Goal: Information Seeking & Learning: Learn about a topic

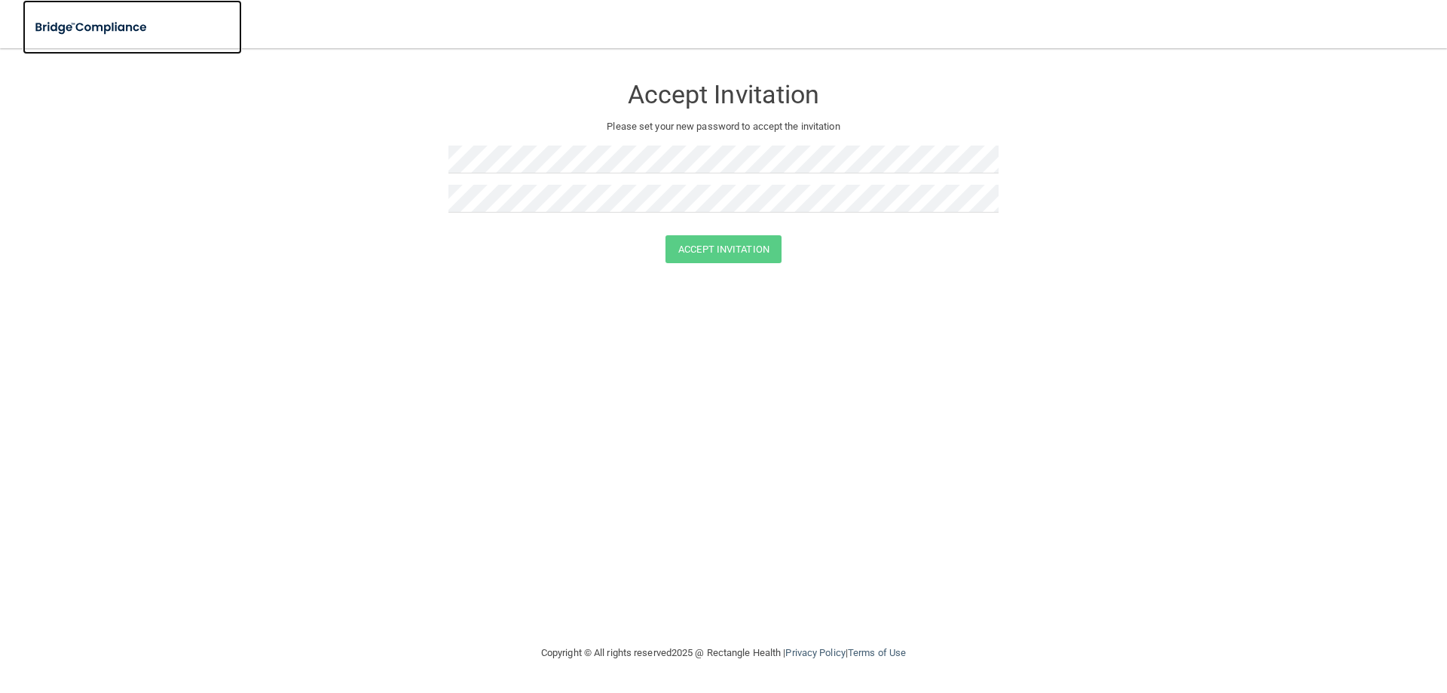
click at [73, 25] on img at bounding box center [92, 27] width 139 height 31
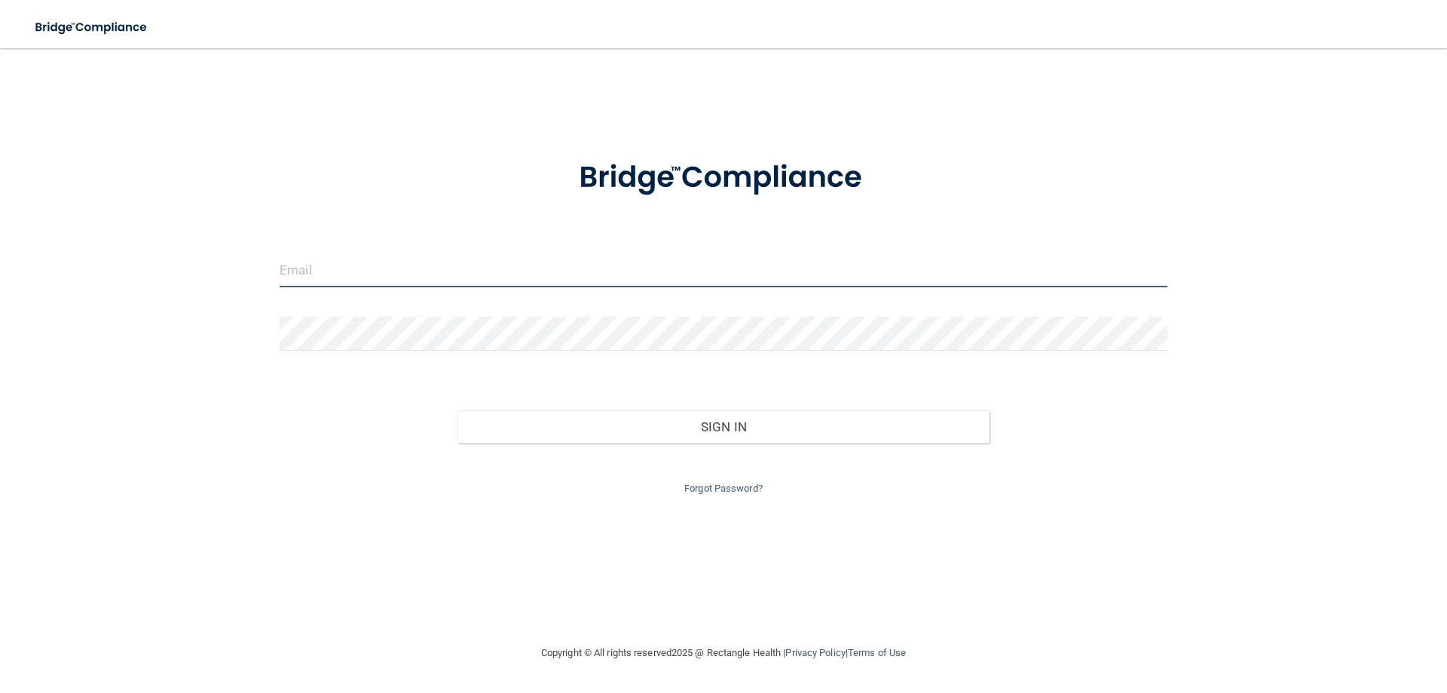
click at [497, 274] on input "email" at bounding box center [724, 270] width 888 height 34
type input "[PERSON_NAME][EMAIL_ADDRESS][DOMAIN_NAME]"
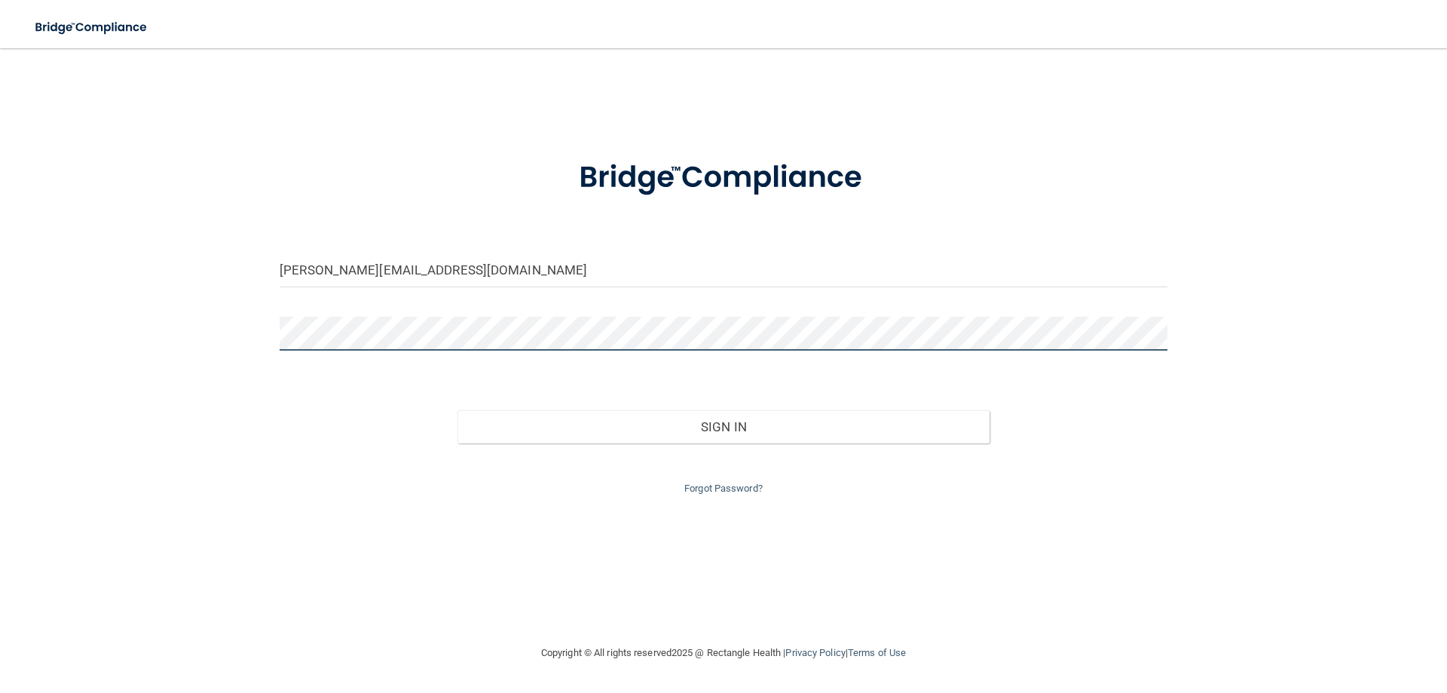
click at [457, 410] on button "Sign In" at bounding box center [723, 426] width 533 height 33
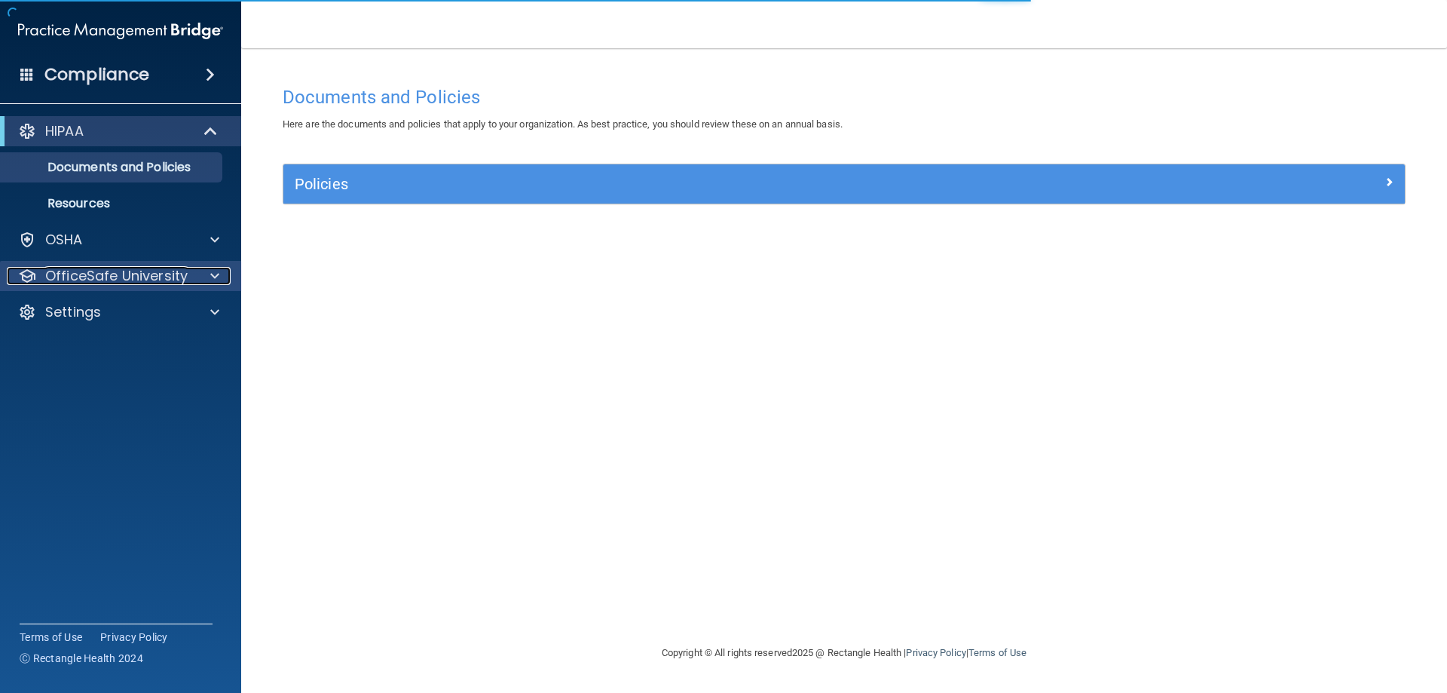
click at [85, 271] on p "OfficeSafe University" at bounding box center [116, 276] width 142 height 18
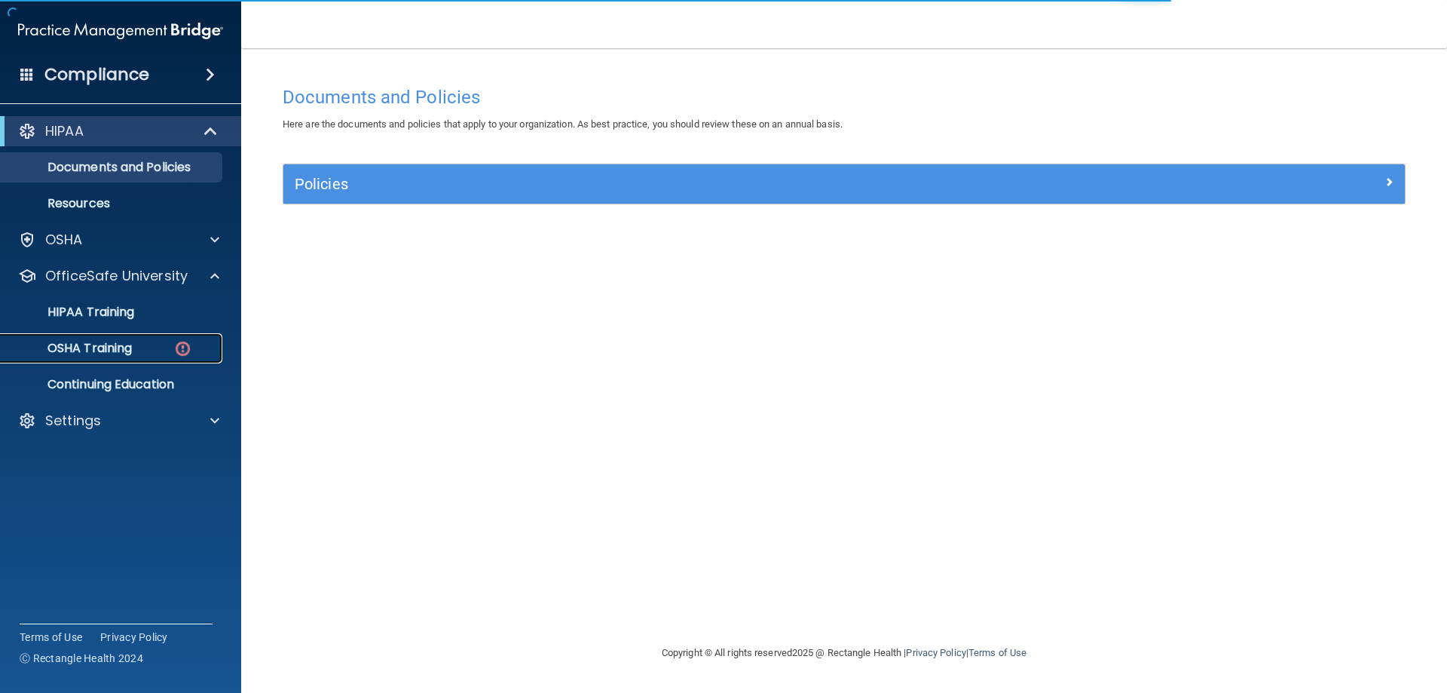
click at [148, 355] on div "OSHA Training" at bounding box center [113, 348] width 206 height 15
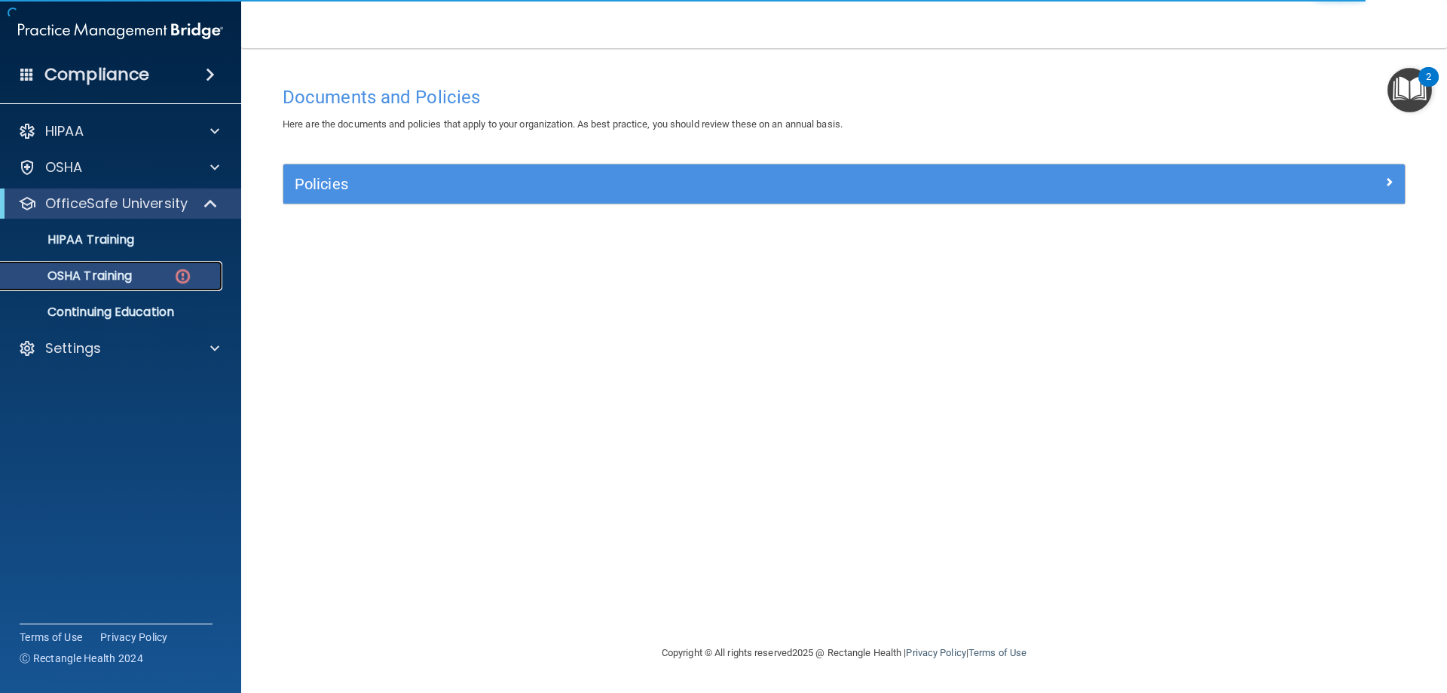
click at [191, 279] on img at bounding box center [182, 276] width 19 height 19
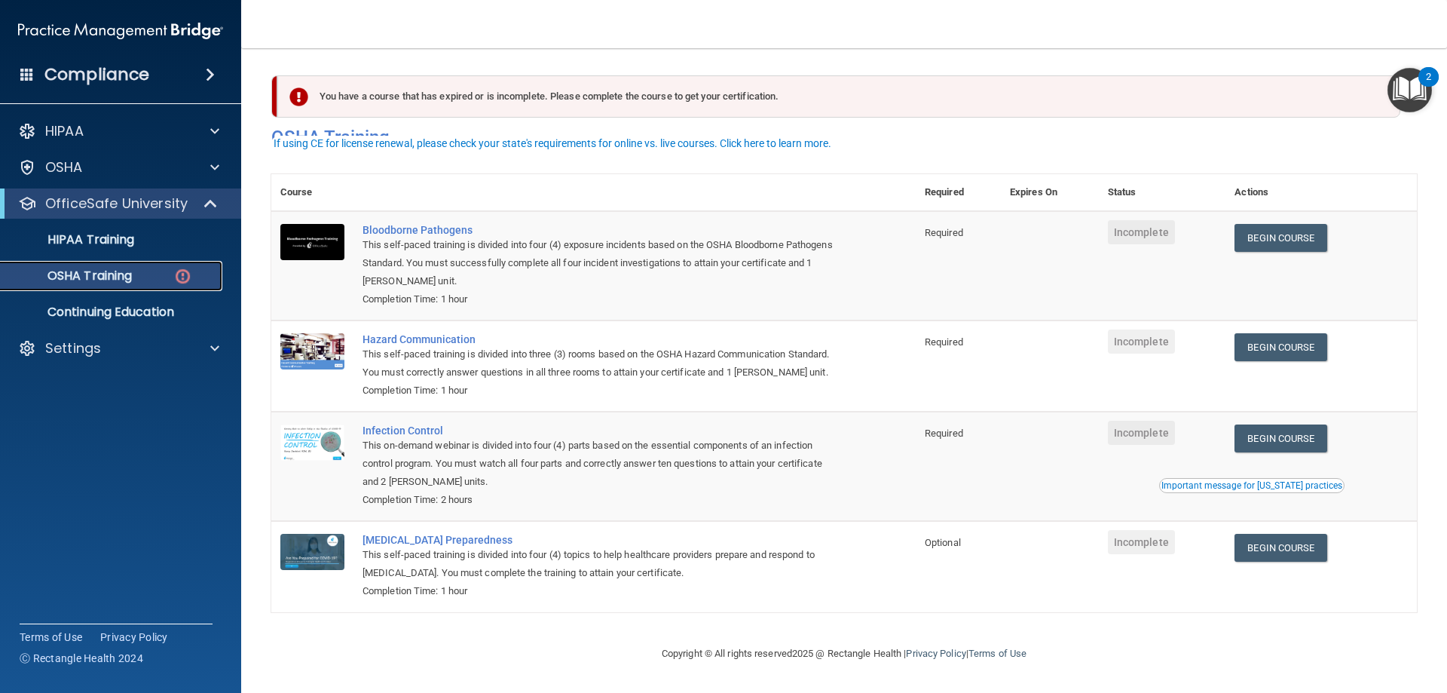
scroll to position [19, 0]
click at [1290, 224] on link "Begin Course" at bounding box center [1281, 238] width 92 height 28
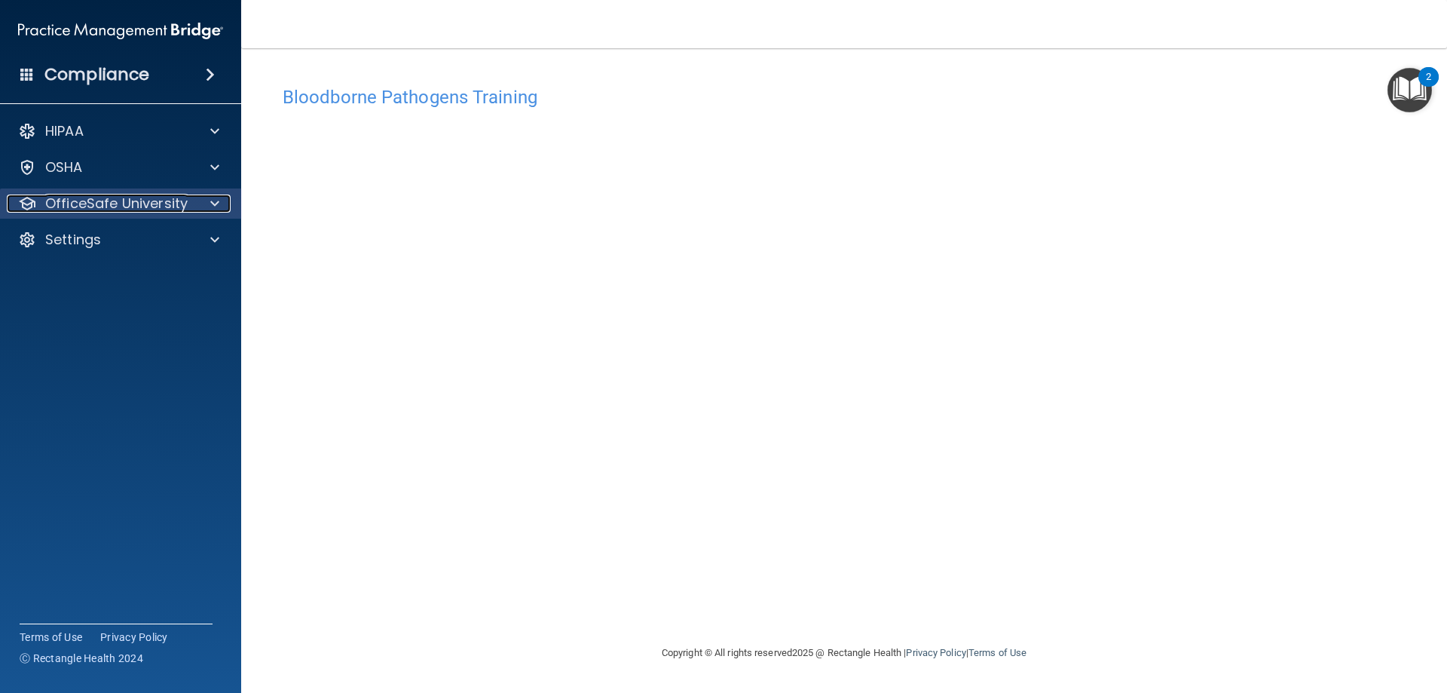
click at [100, 212] on p "OfficeSafe University" at bounding box center [116, 203] width 142 height 18
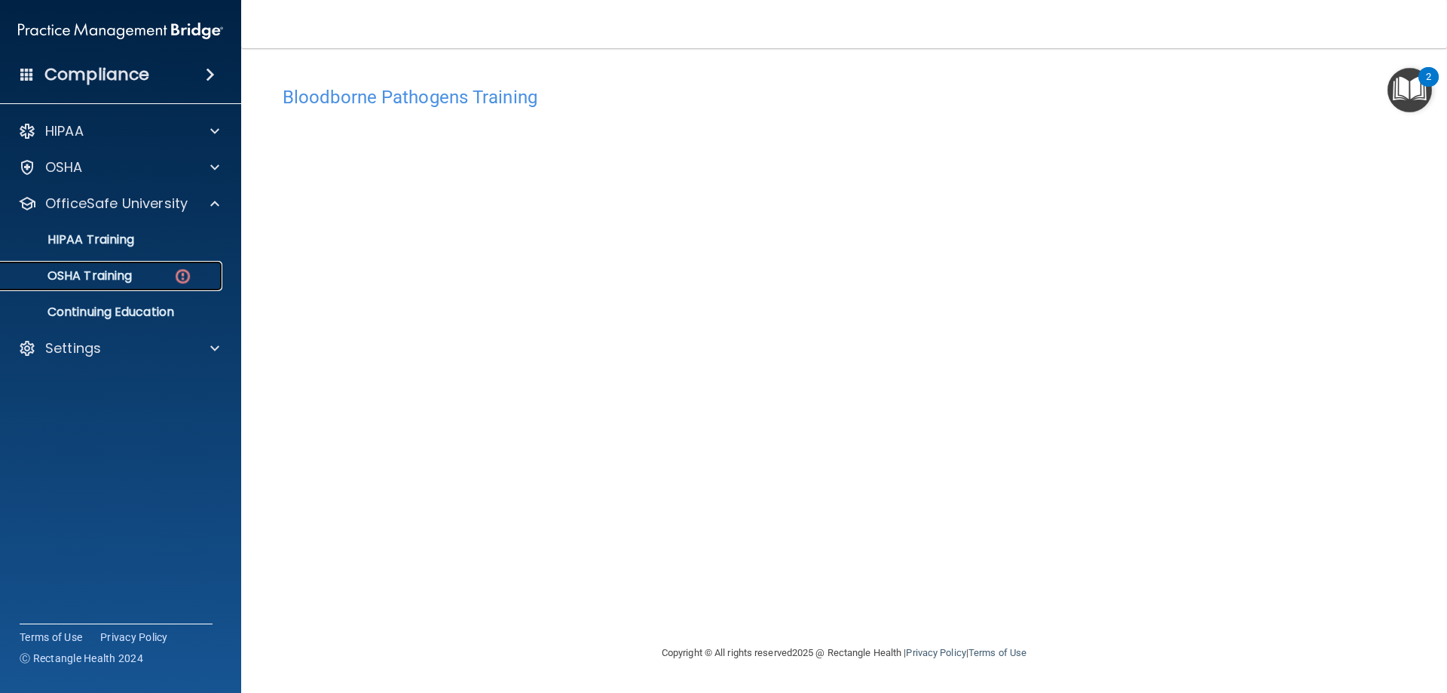
click at [167, 267] on link "OSHA Training" at bounding box center [103, 276] width 237 height 30
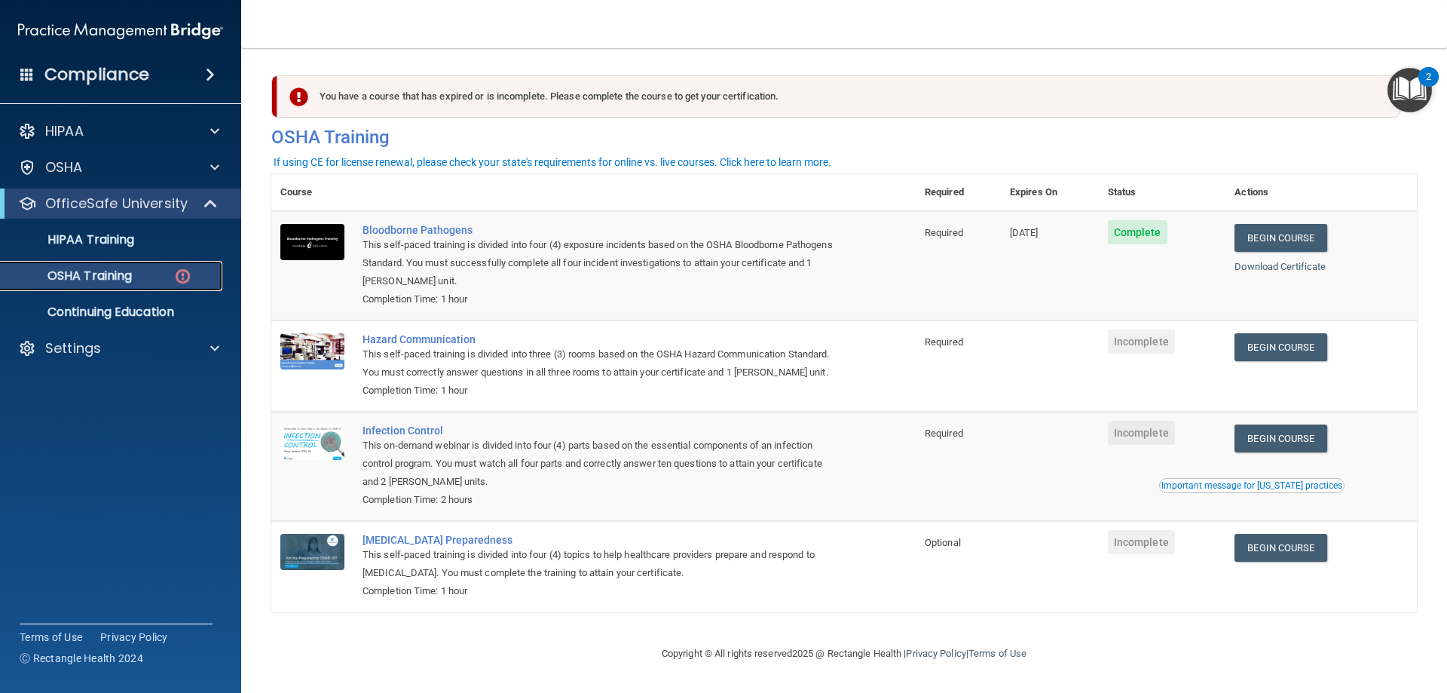
scroll to position [19, 0]
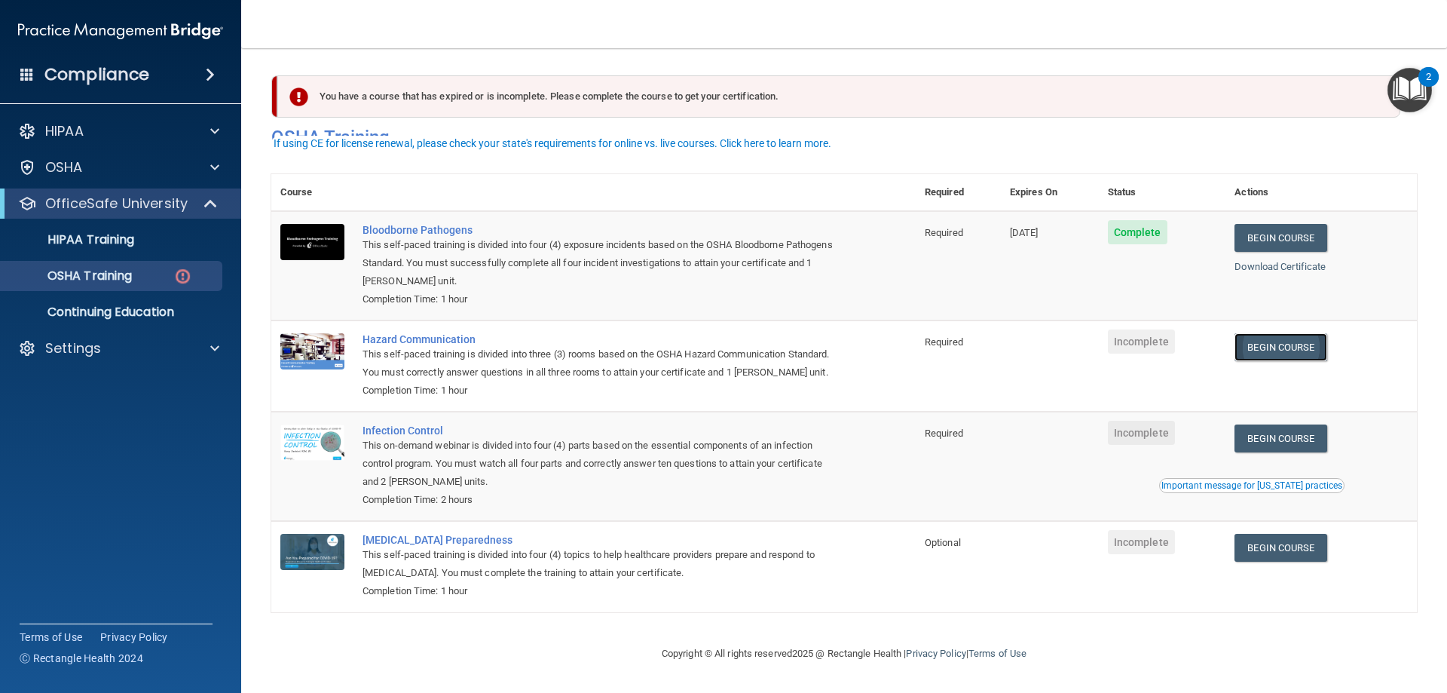
click at [1295, 333] on link "Begin Course" at bounding box center [1281, 347] width 92 height 28
drag, startPoint x: 440, startPoint y: 75, endPoint x: 926, endPoint y: 66, distance: 486.2
click at [926, 75] on div "You have a course that has expired or is incomplete. Please complete the course…" at bounding box center [838, 96] width 1123 height 42
drag, startPoint x: 1020, startPoint y: 213, endPoint x: 1059, endPoint y: 217, distance: 39.5
click at [1039, 227] on span "[DATE]" at bounding box center [1024, 232] width 29 height 11
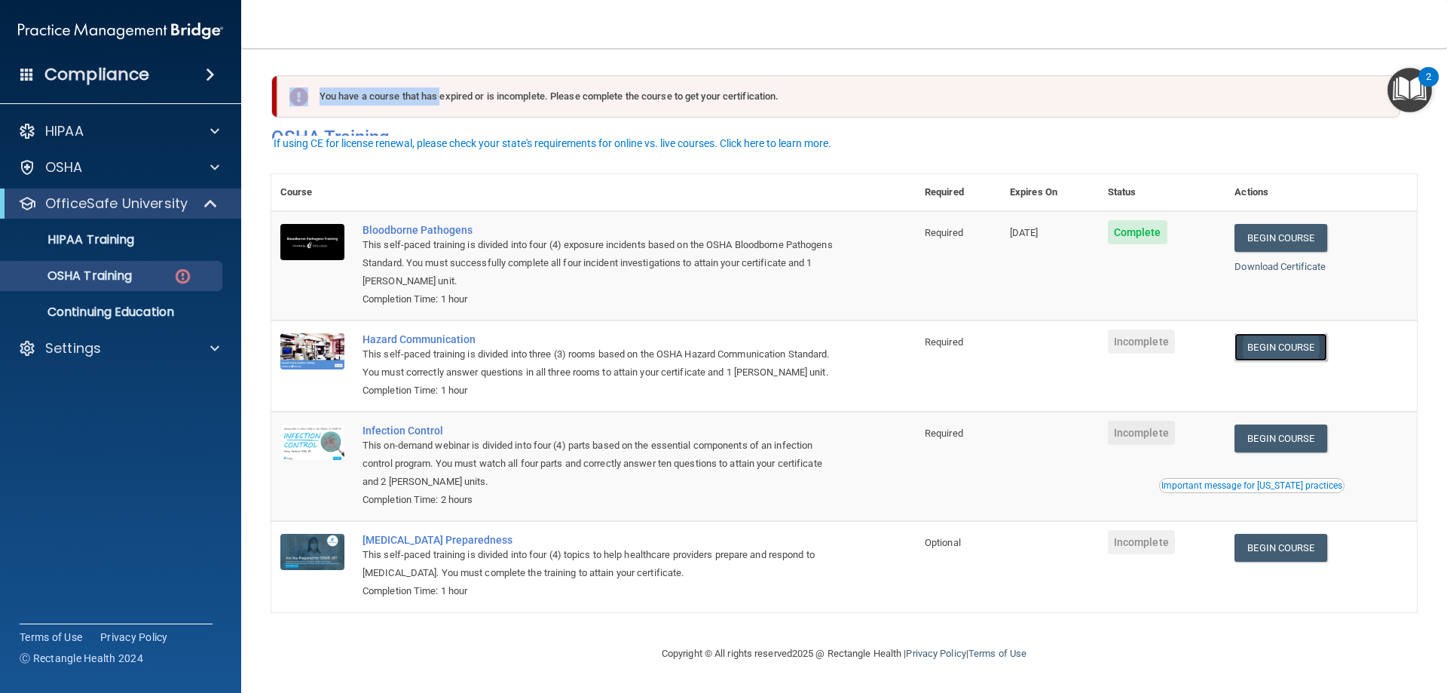
click at [1312, 333] on link "Begin Course" at bounding box center [1281, 347] width 92 height 28
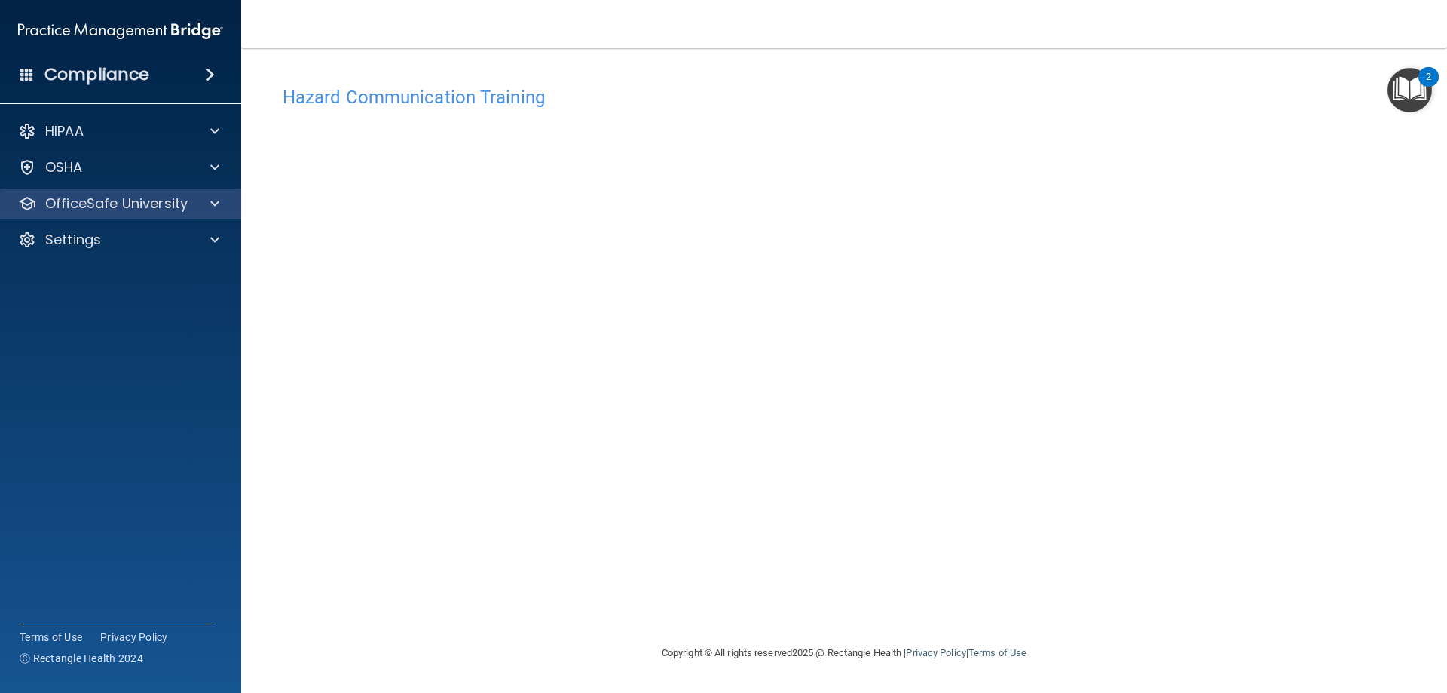
click at [145, 213] on div "OfficeSafe University" at bounding box center [121, 203] width 242 height 30
click at [123, 195] on p "OfficeSafe University" at bounding box center [116, 203] width 142 height 18
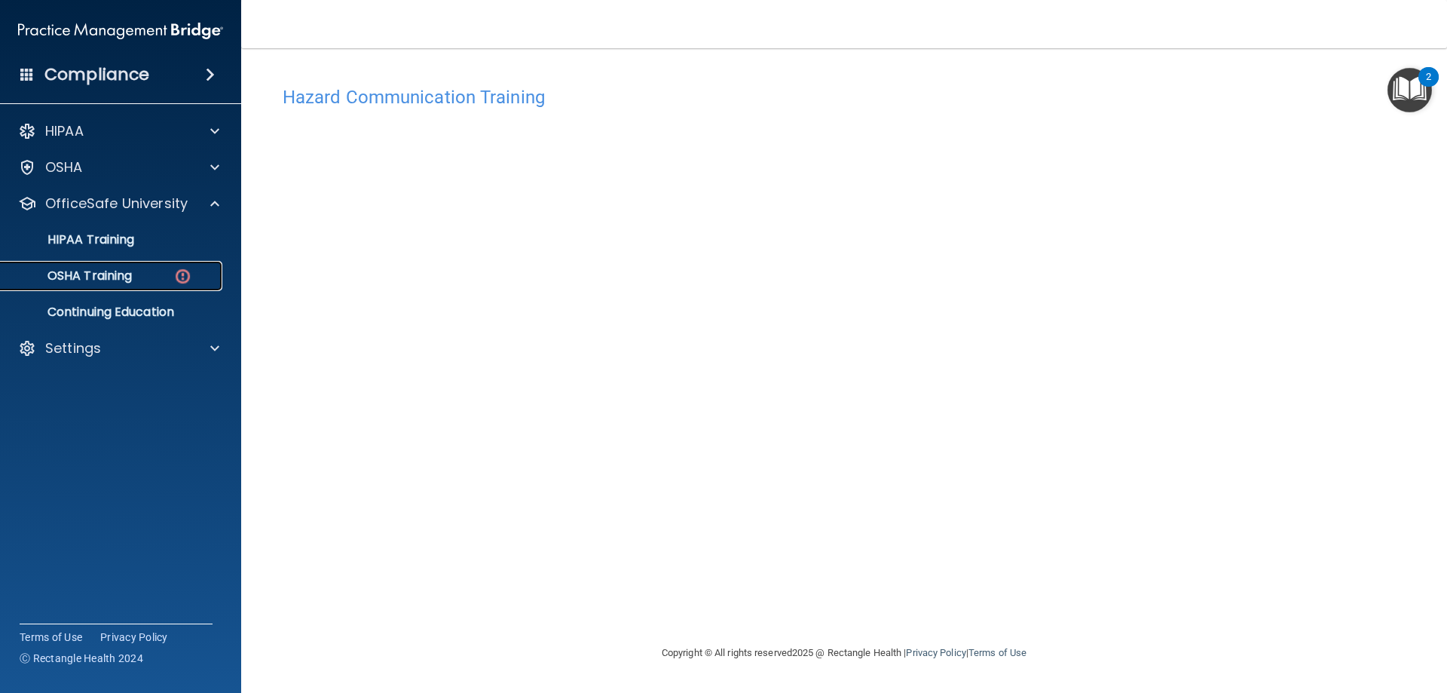
click at [147, 272] on div "OSHA Training" at bounding box center [113, 275] width 206 height 15
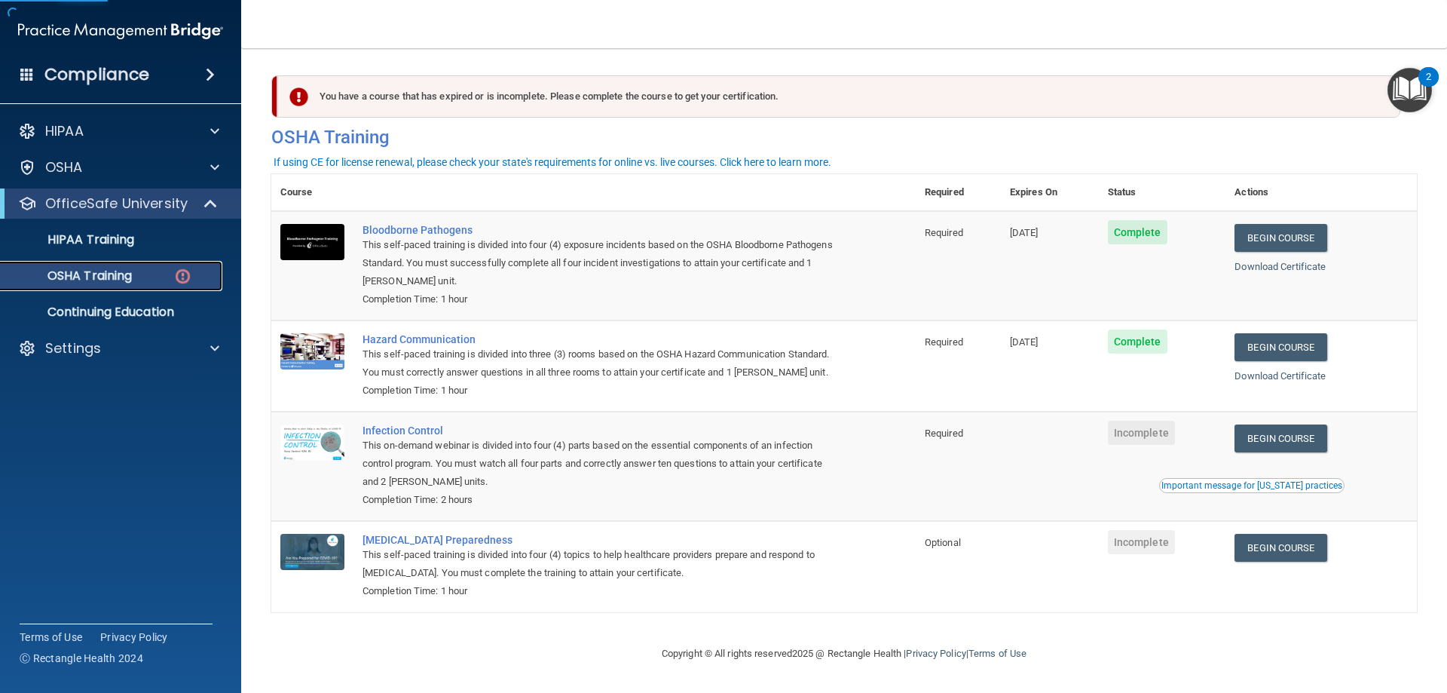
scroll to position [19, 0]
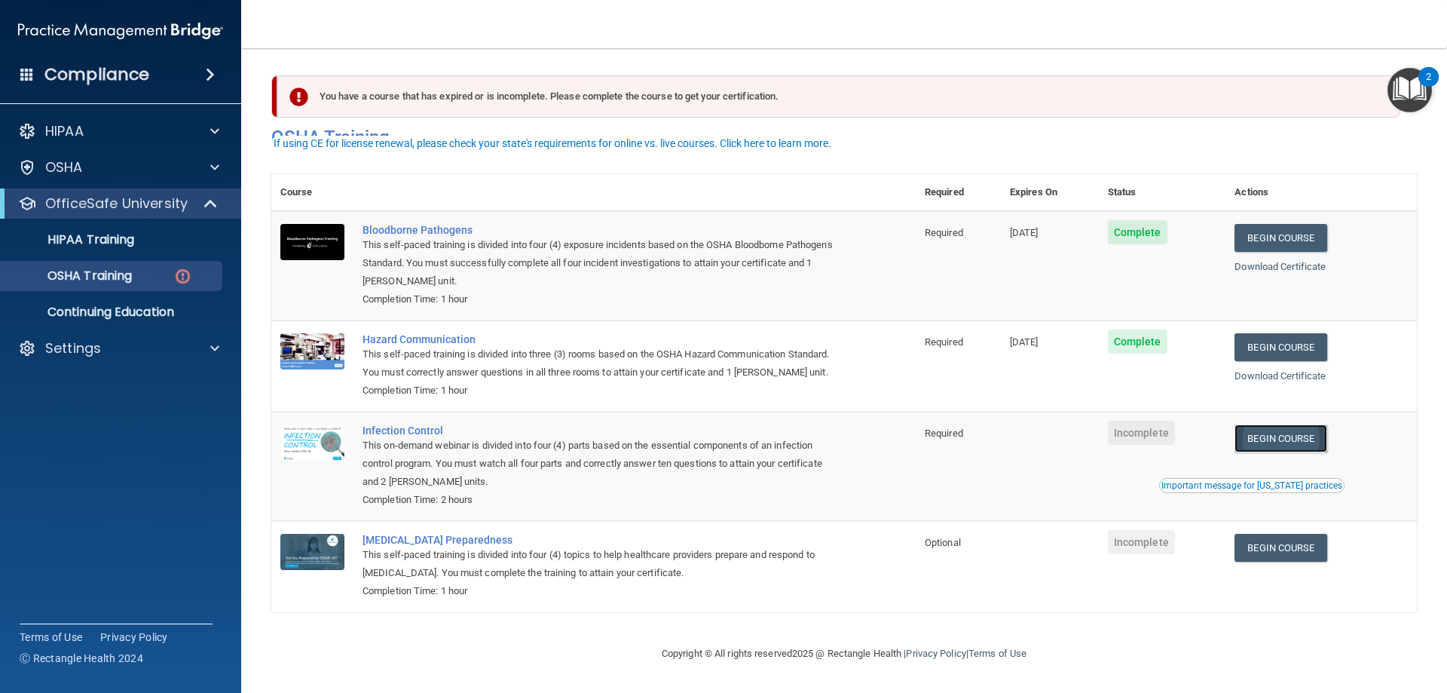
click at [1302, 440] on link "Begin Course" at bounding box center [1281, 438] width 92 height 28
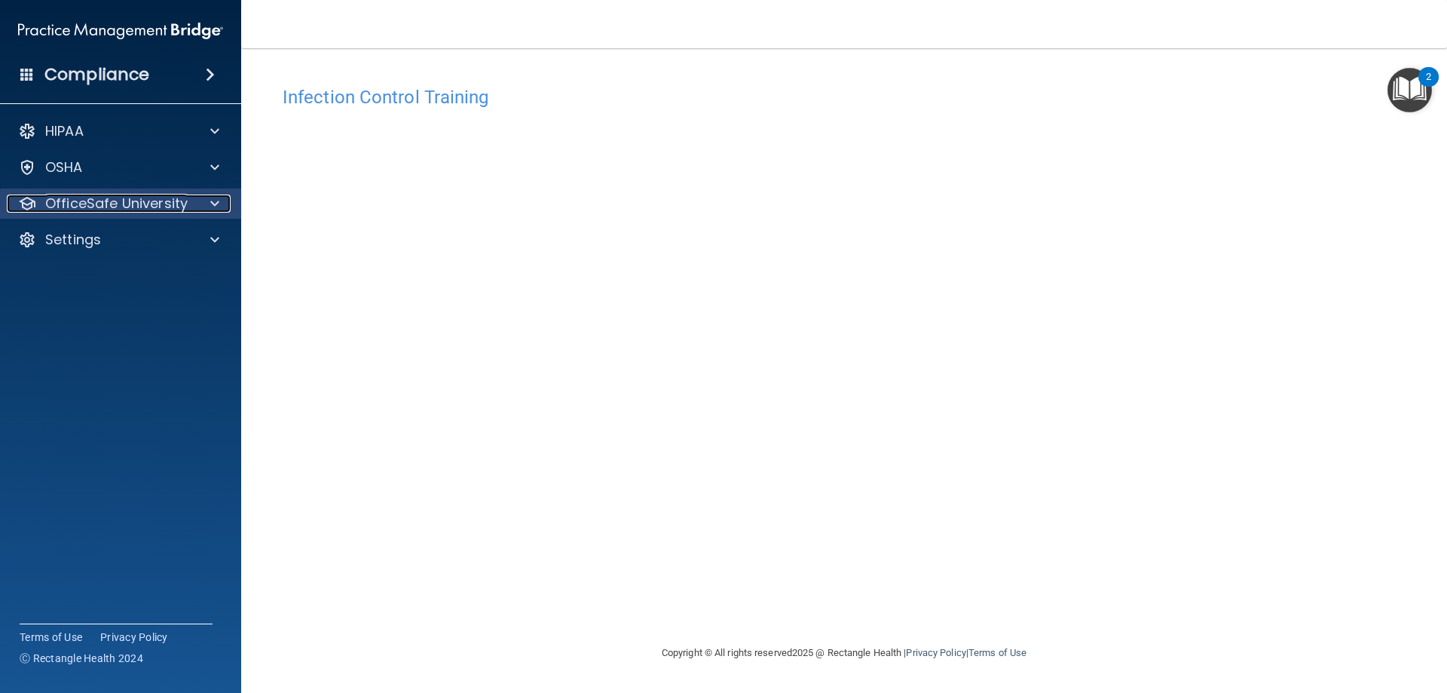
click at [90, 208] on p "OfficeSafe University" at bounding box center [116, 203] width 142 height 18
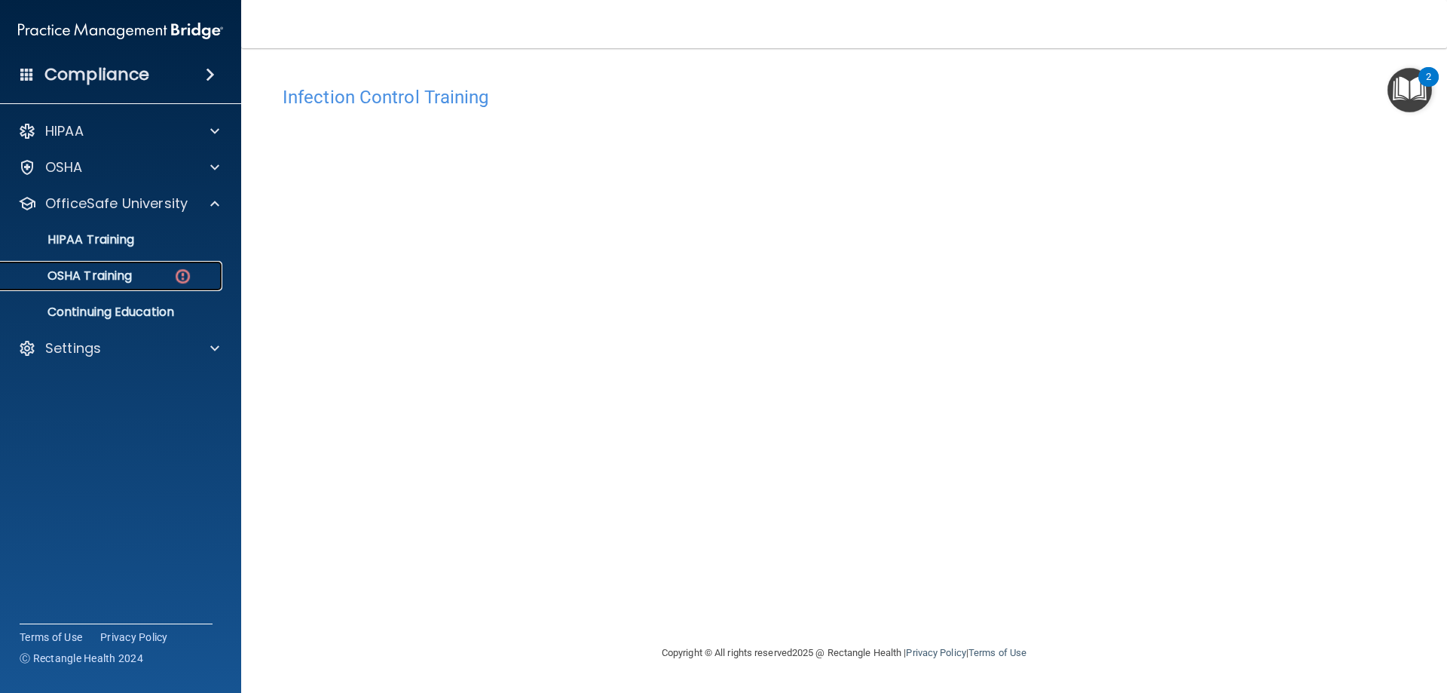
click at [166, 286] on link "OSHA Training" at bounding box center [103, 276] width 237 height 30
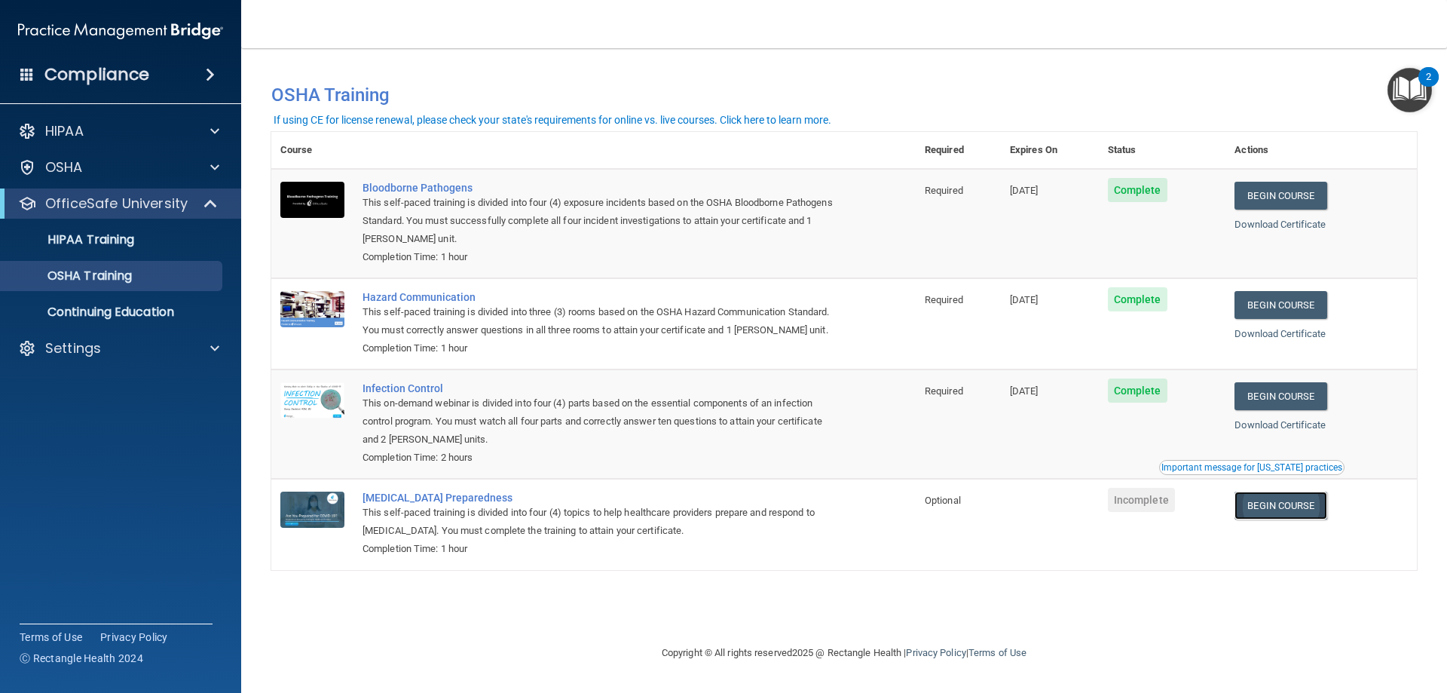
click at [1280, 506] on link "Begin Course" at bounding box center [1281, 505] width 92 height 28
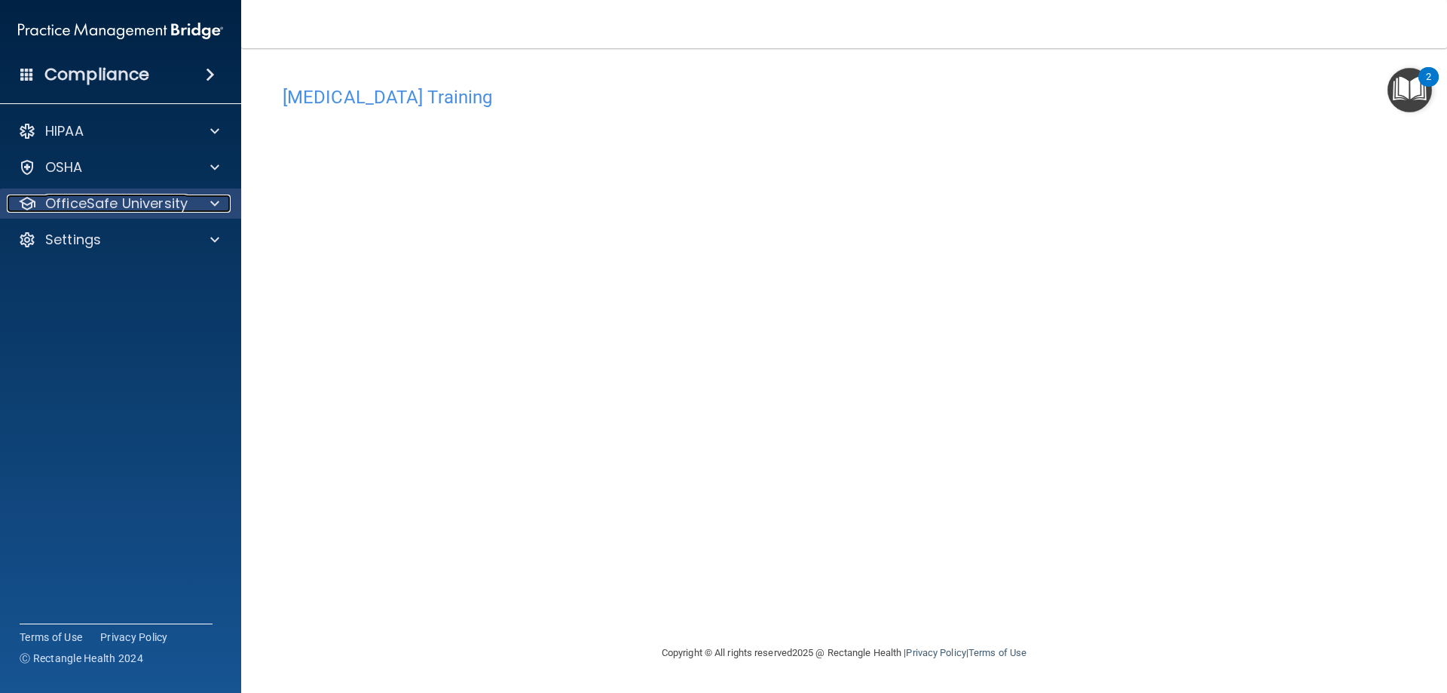
click at [90, 208] on p "OfficeSafe University" at bounding box center [116, 203] width 142 height 18
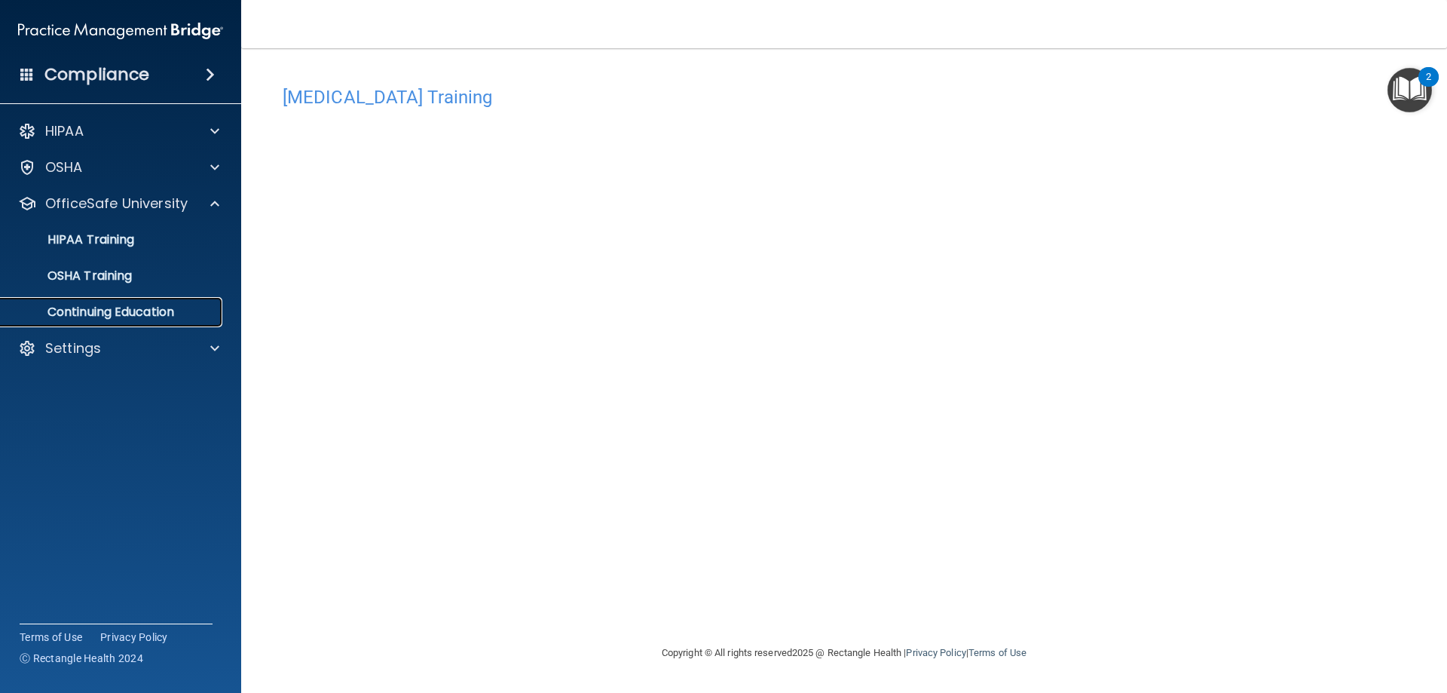
click at [164, 308] on p "Continuing Education" at bounding box center [113, 311] width 206 height 15
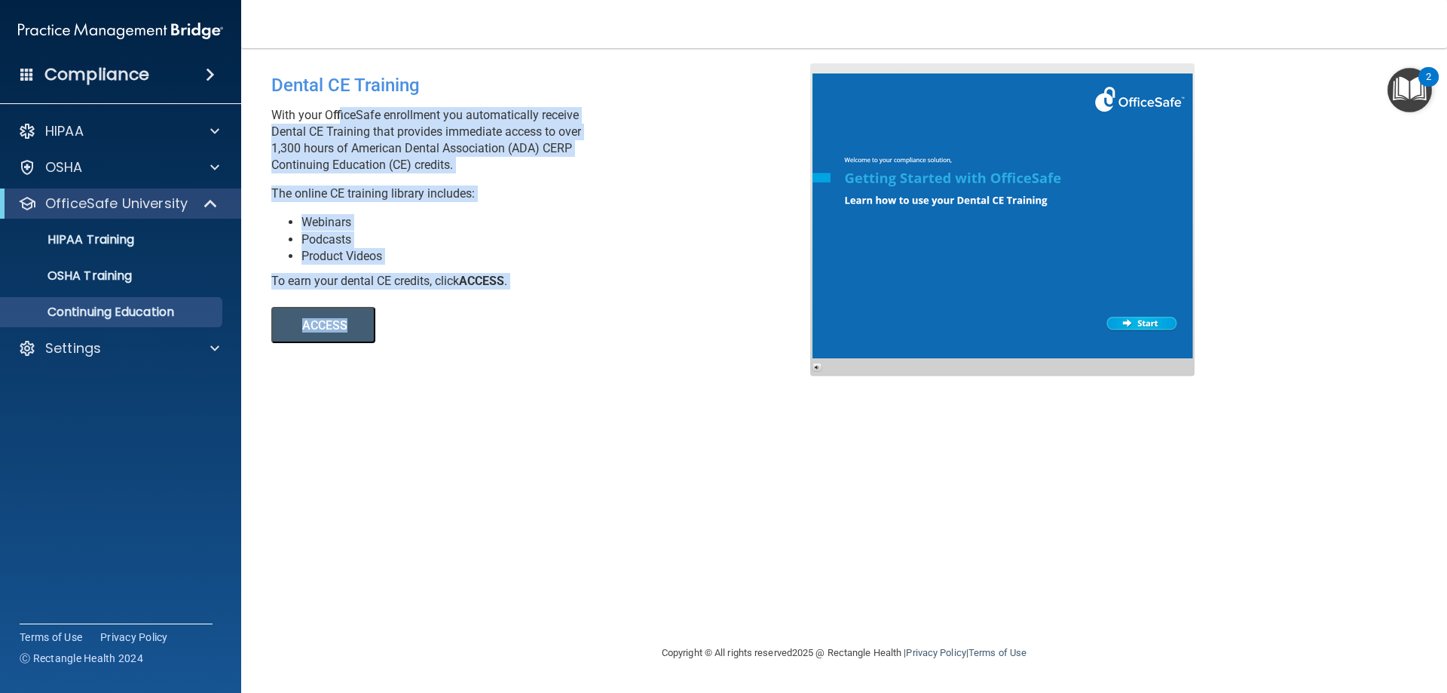
drag, startPoint x: 336, startPoint y: 110, endPoint x: 560, endPoint y: 301, distance: 294.5
click at [568, 299] on div "Dental CE Training With your OfficeSafe enrollment you automatically receive De…" at bounding box center [546, 203] width 573 height 280
click at [132, 277] on p "OSHA Training" at bounding box center [71, 275] width 122 height 15
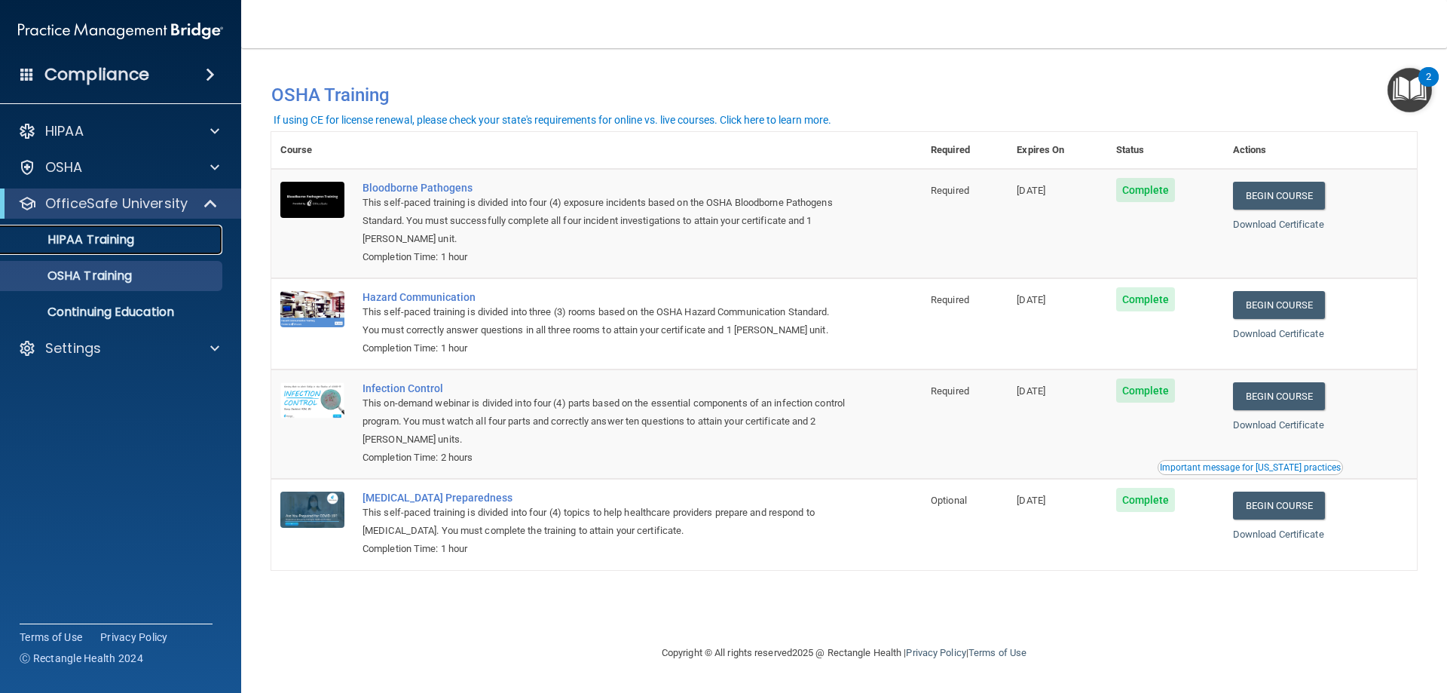
click at [140, 239] on div "HIPAA Training" at bounding box center [113, 239] width 206 height 15
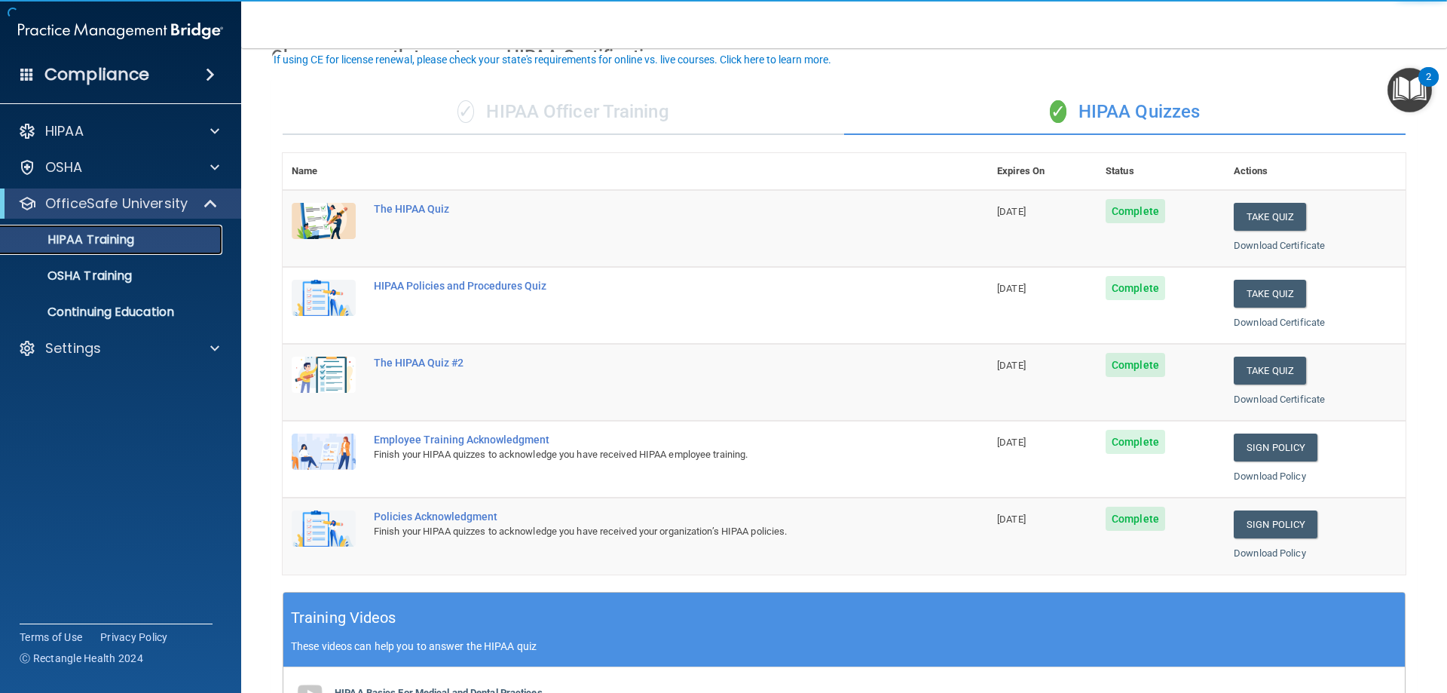
scroll to position [442, 0]
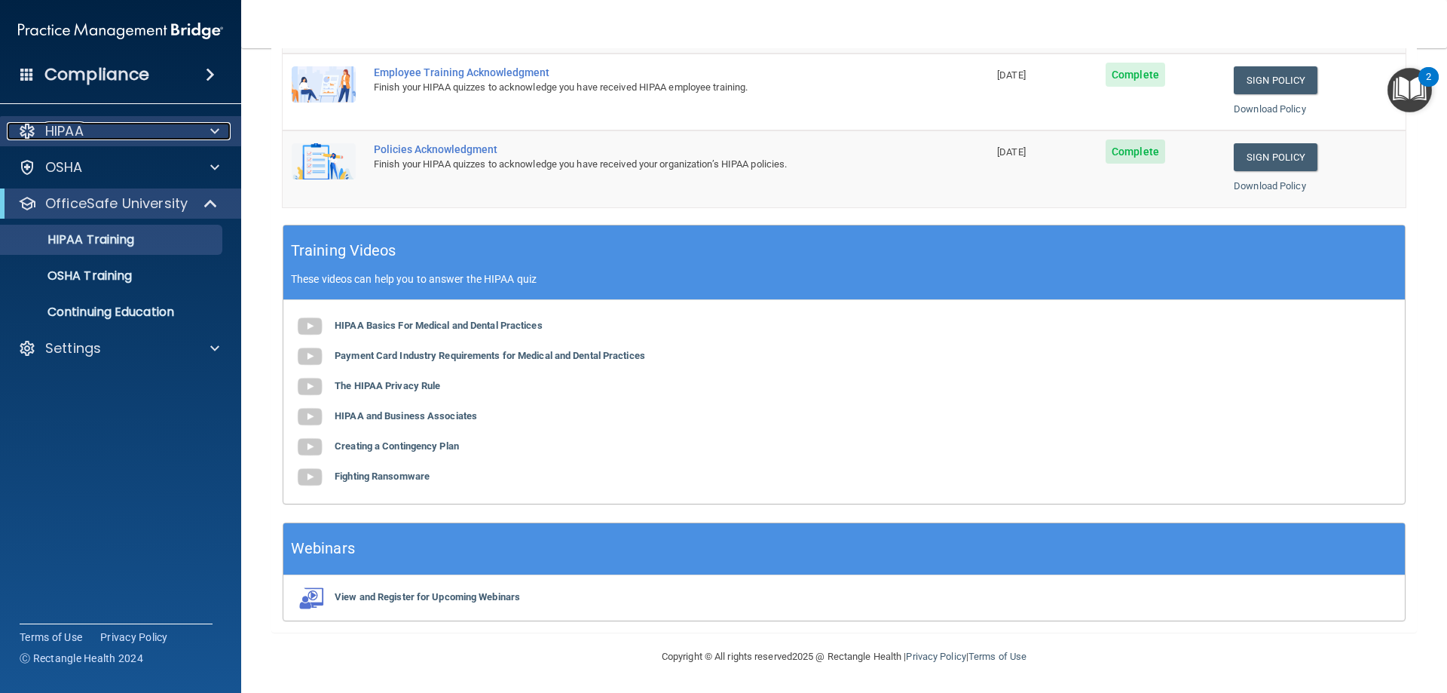
click at [85, 127] on div "HIPAA" at bounding box center [100, 131] width 187 height 18
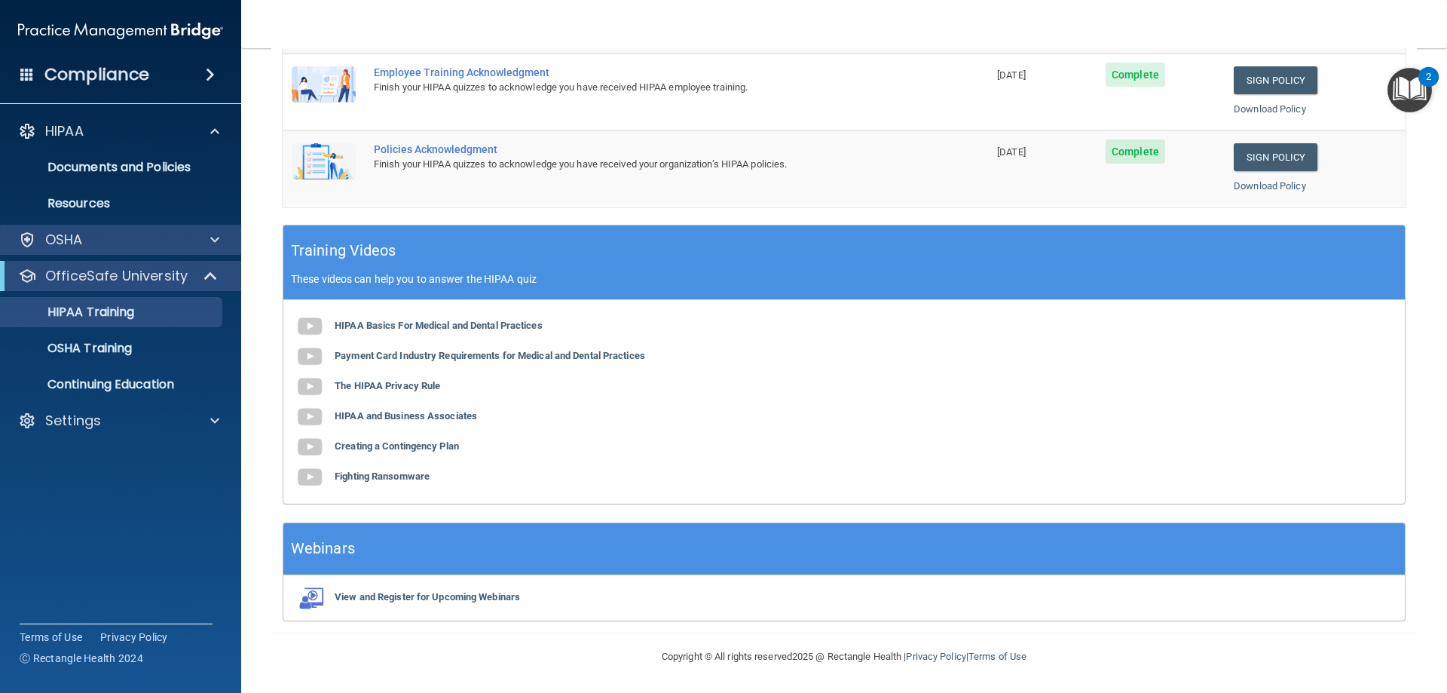
click at [155, 228] on div "OSHA" at bounding box center [121, 240] width 242 height 30
click at [218, 243] on span at bounding box center [214, 240] width 9 height 18
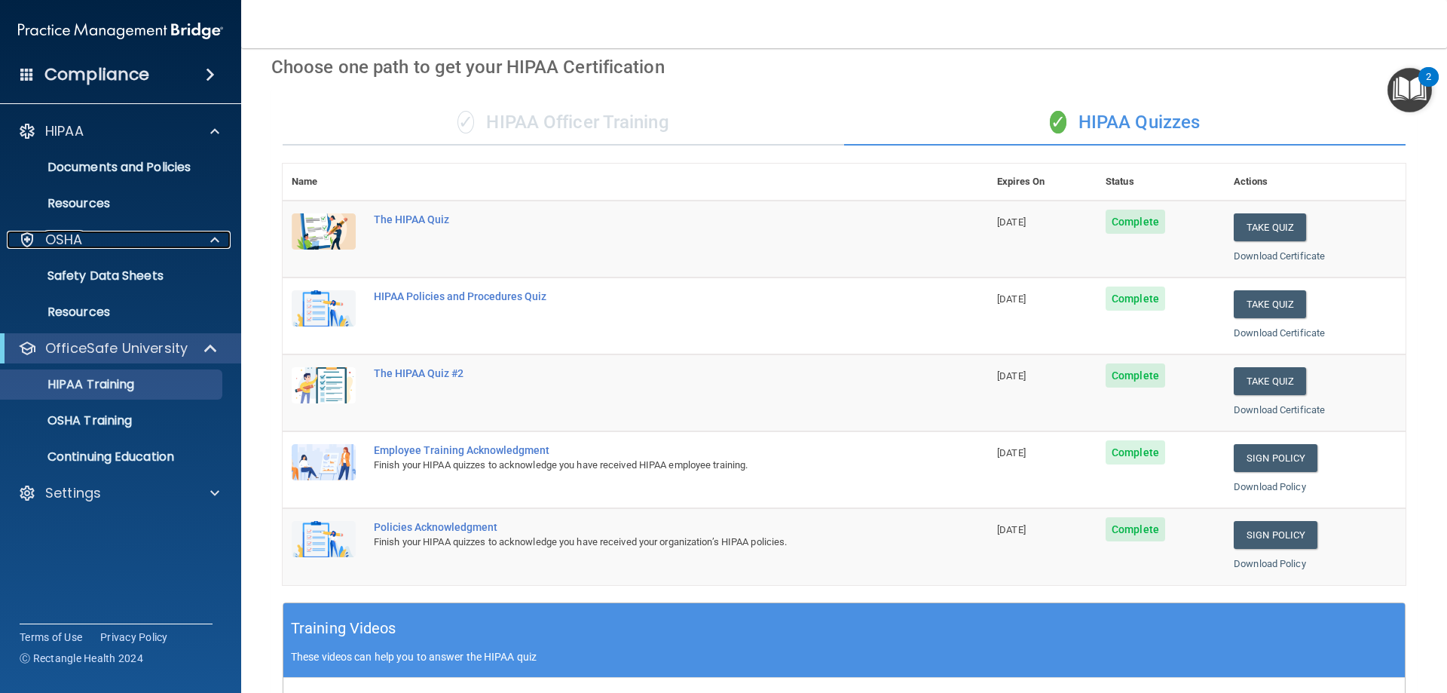
scroll to position [0, 0]
